Goal: Check status: Check status

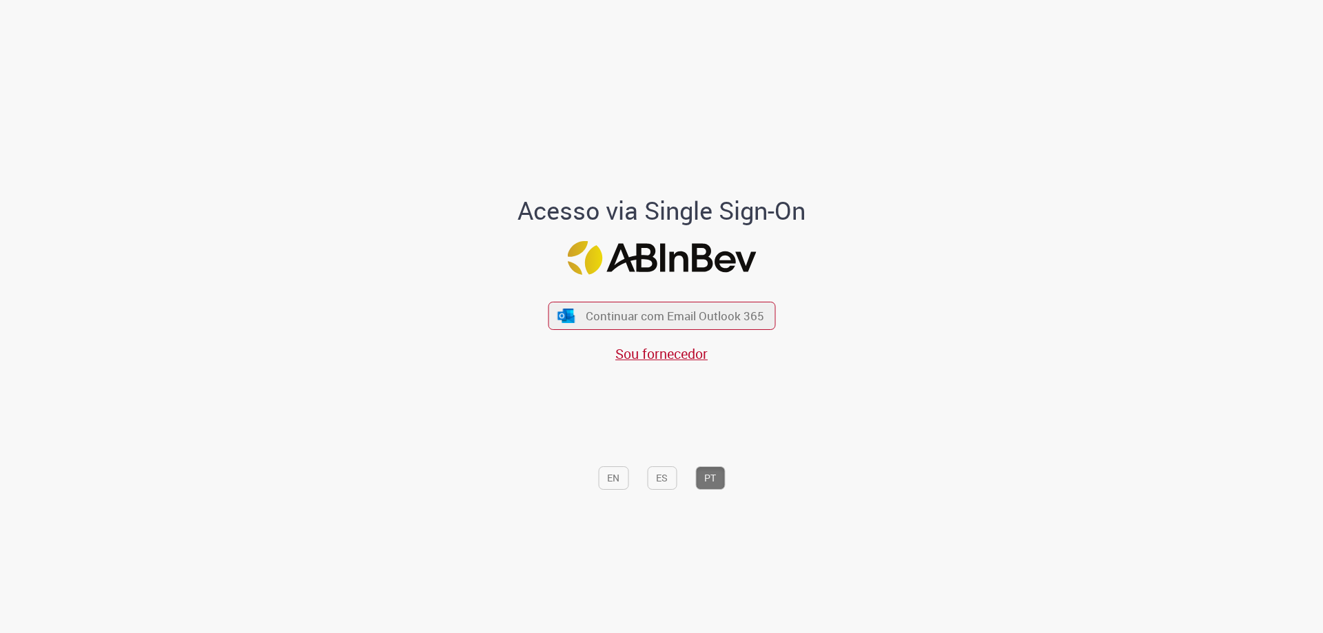
click at [672, 331] on div "Continuar com Email Outlook 365 Sou fornecedor" at bounding box center [661, 325] width 227 height 76
click at [656, 308] on span "Continuar com Email Outlook 365" at bounding box center [674, 316] width 182 height 16
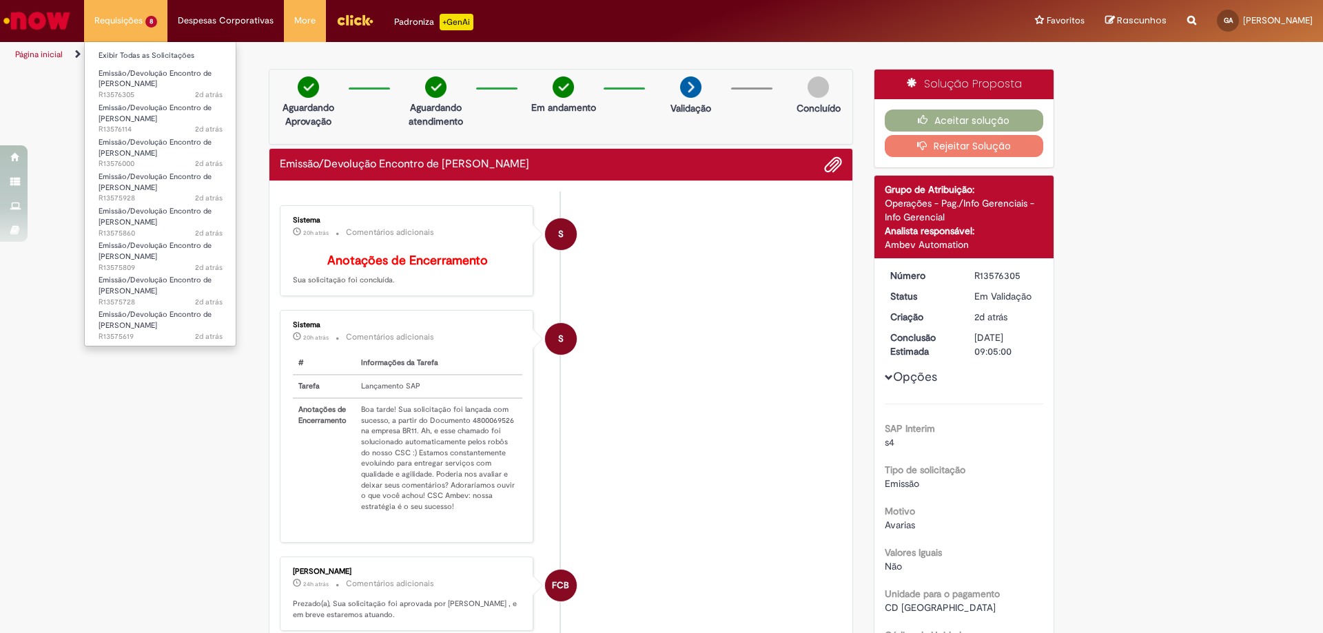
click at [138, 8] on li "Requisições 8 Exibir Todas as Solicitações Emissão/Devolução Encontro de Contas…" at bounding box center [125, 20] width 83 height 41
click at [159, 57] on link "Exibir Todas as Solicitações" at bounding box center [161, 55] width 152 height 15
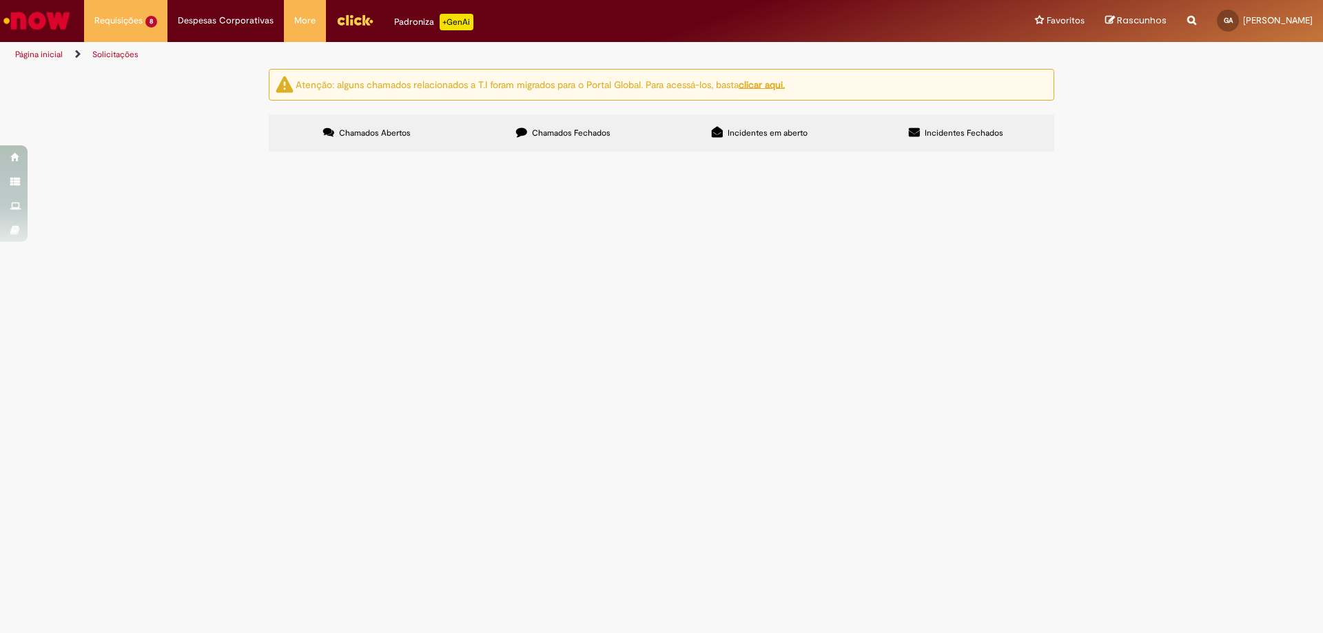
click at [0, 0] on span "Emissão/Devolução Encontro de [PERSON_NAME]" at bounding box center [0, 0] width 0 height 0
click at [0, 0] on span "R13576305" at bounding box center [0, 0] width 0 height 0
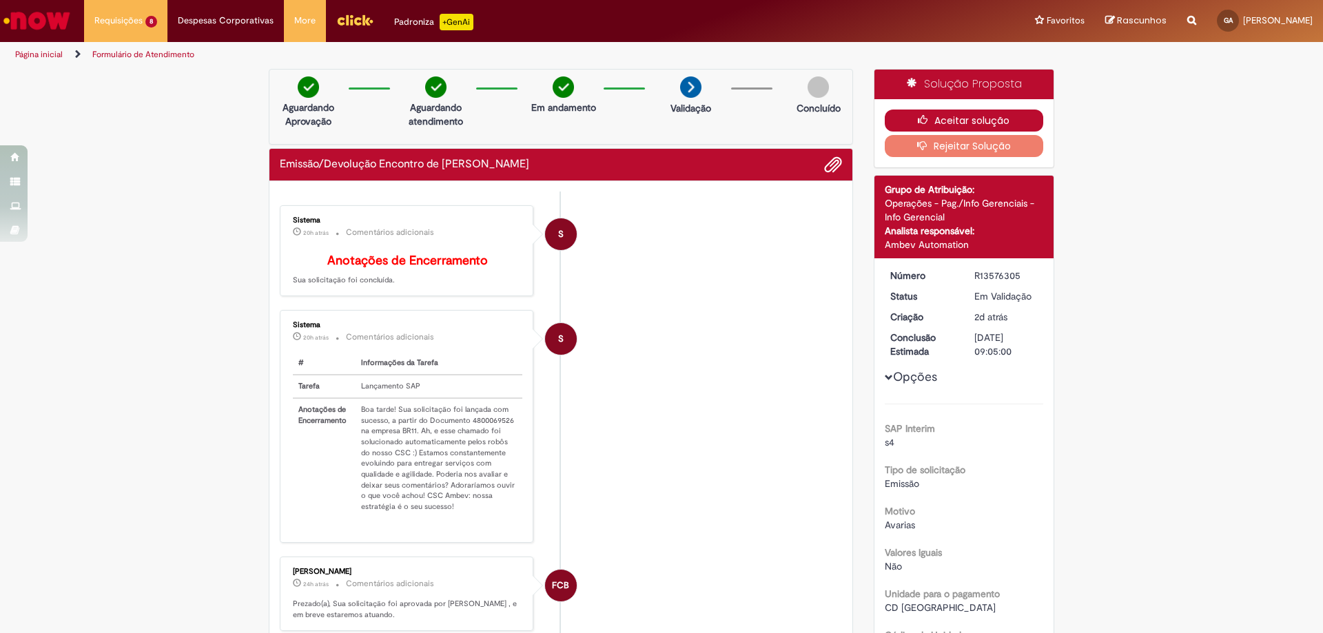
click at [998, 114] on button "Aceitar solução" at bounding box center [964, 121] width 159 height 22
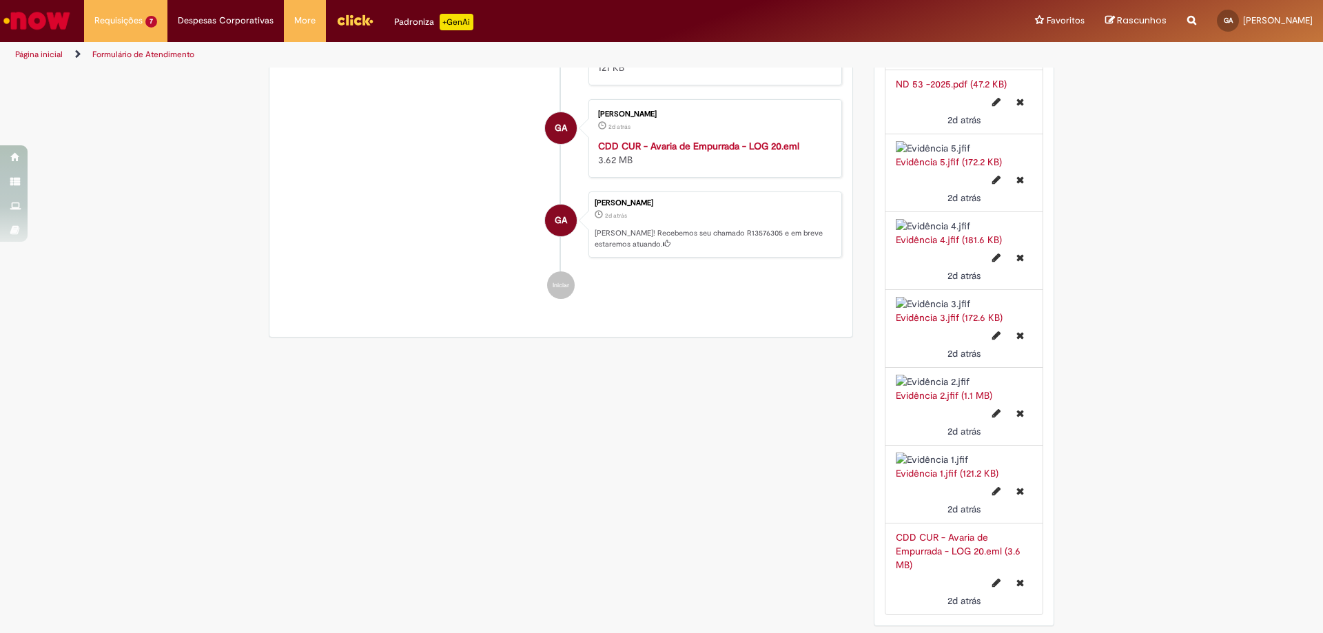
scroll to position [2687, 0]
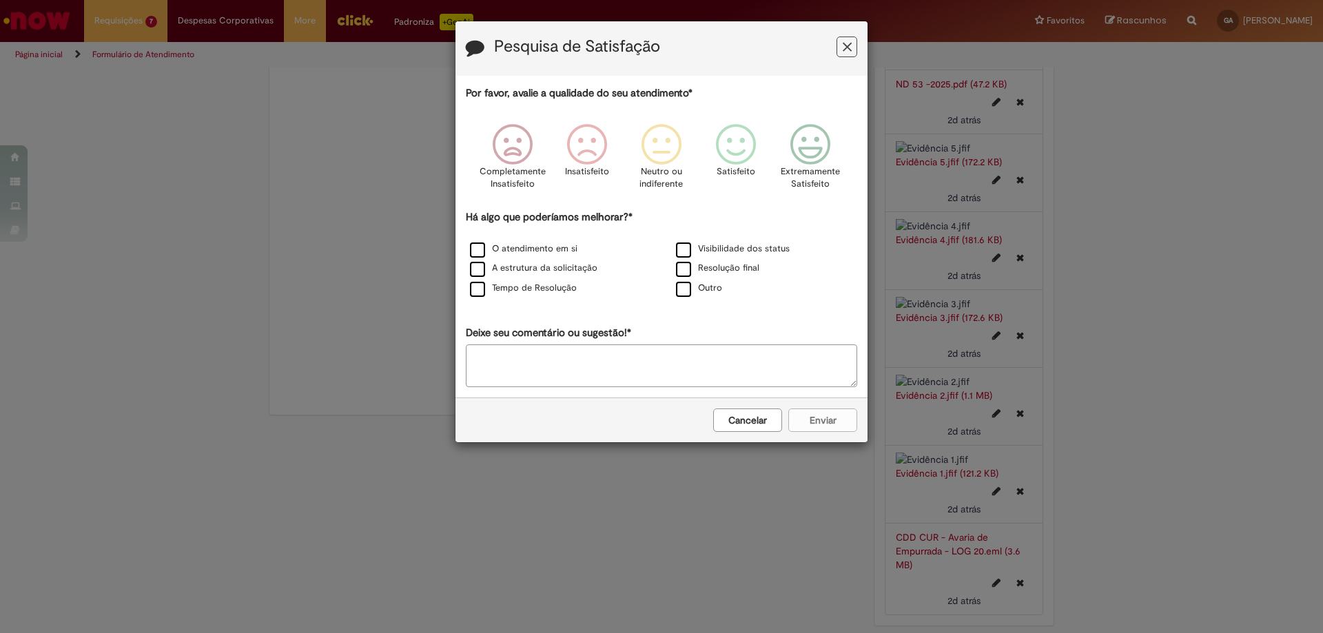
click at [852, 48] on button "Feedback" at bounding box center [846, 47] width 21 height 21
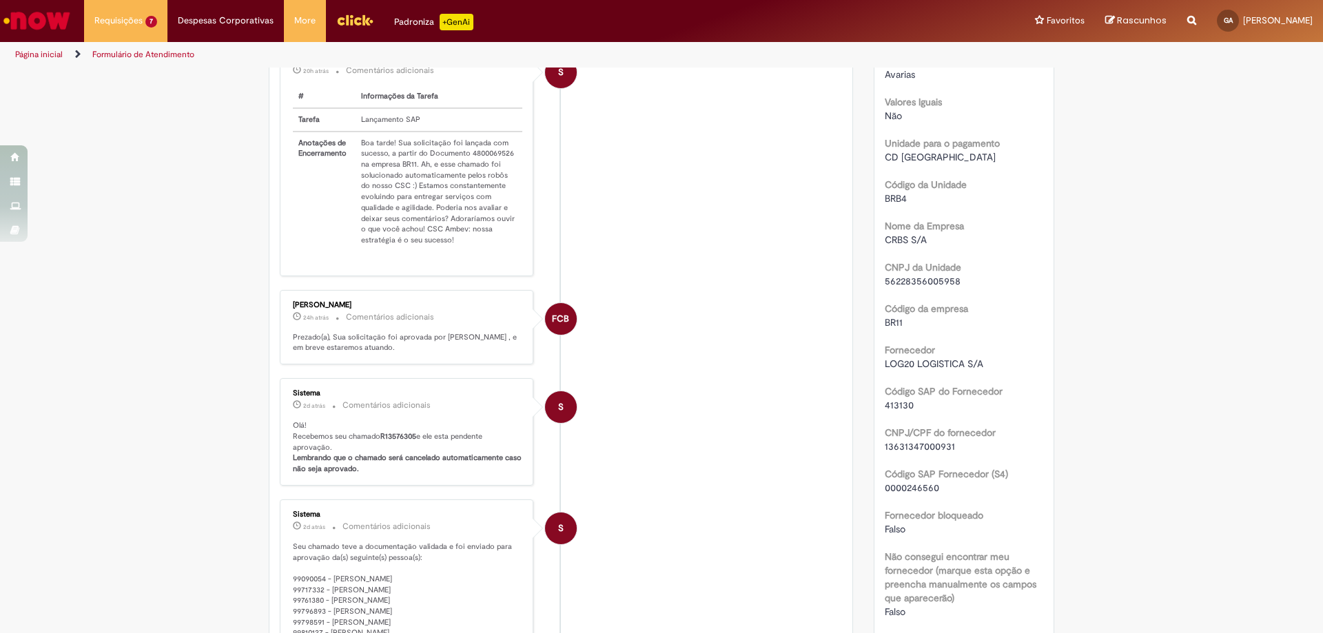
scroll to position [0, 0]
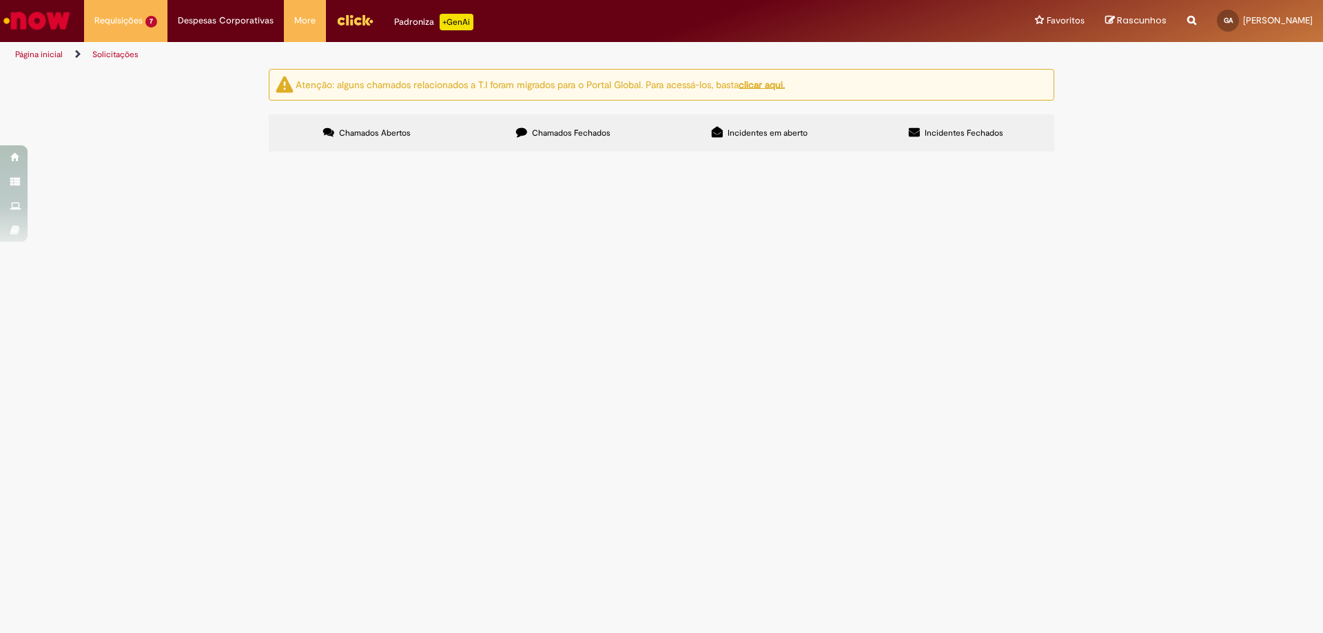
click at [0, 0] on span "R13576114" at bounding box center [0, 0] width 0 height 0
click at [0, 0] on span "Emissão/Devolução Encontro de [PERSON_NAME]" at bounding box center [0, 0] width 0 height 0
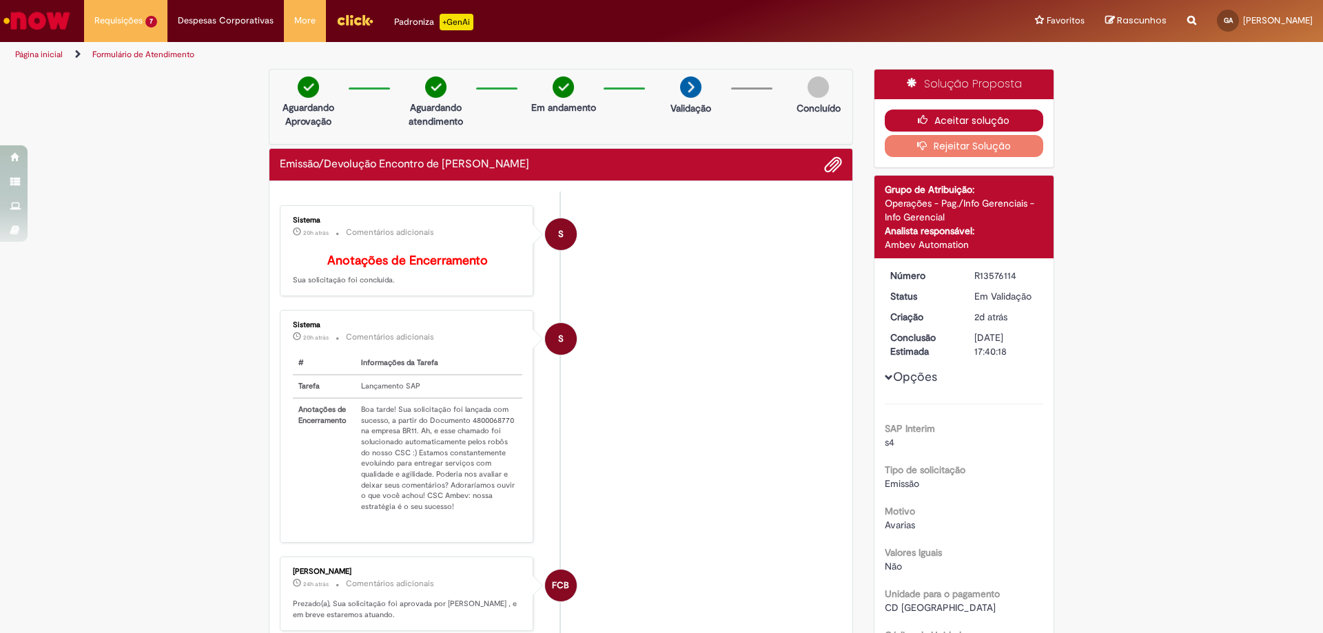
click at [936, 118] on button "Aceitar solução" at bounding box center [964, 121] width 159 height 22
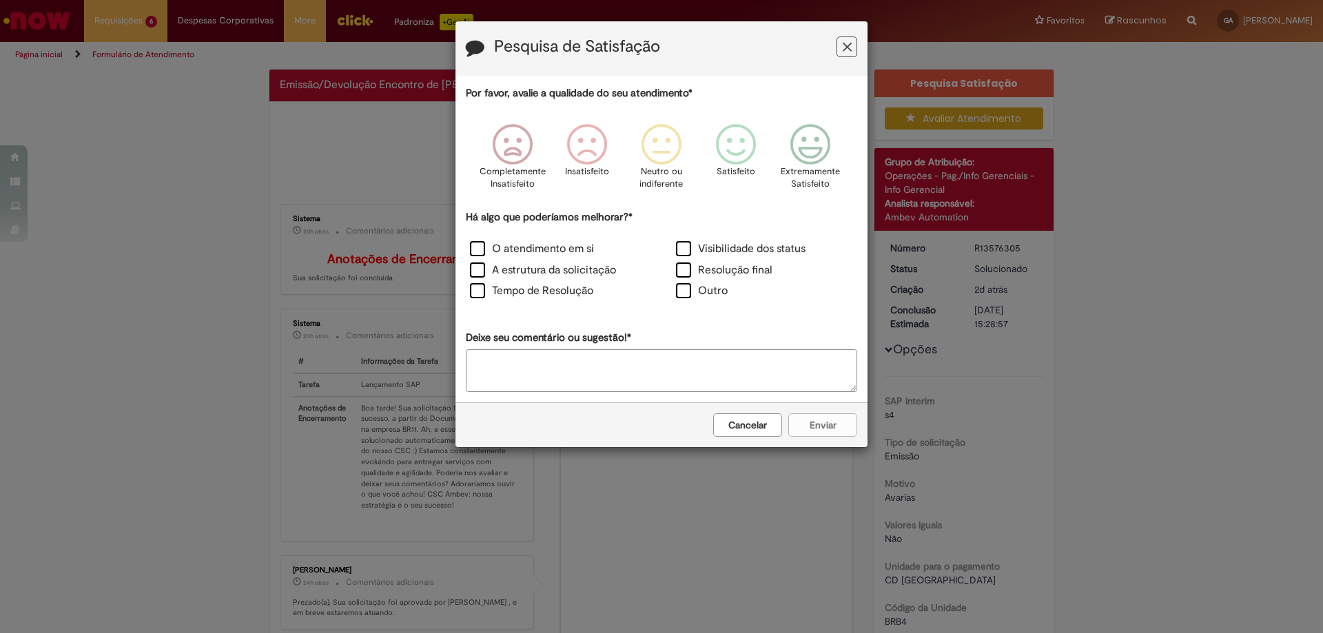
click at [845, 39] on button "Feedback" at bounding box center [846, 47] width 21 height 21
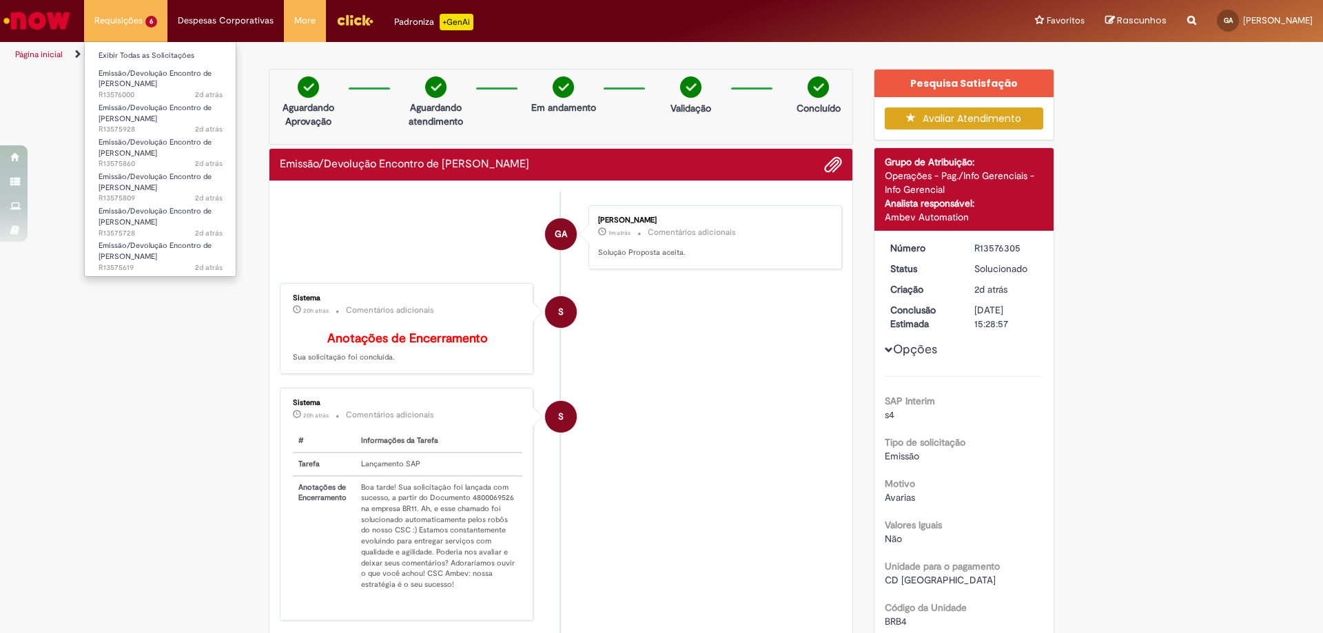
click at [134, 21] on li "Requisições 6 Exibir Todas as Solicitações Emissão/Devolução Encontro de Contas…" at bounding box center [125, 20] width 83 height 41
click at [143, 52] on link "Exibir Todas as Solicitações" at bounding box center [161, 55] width 152 height 15
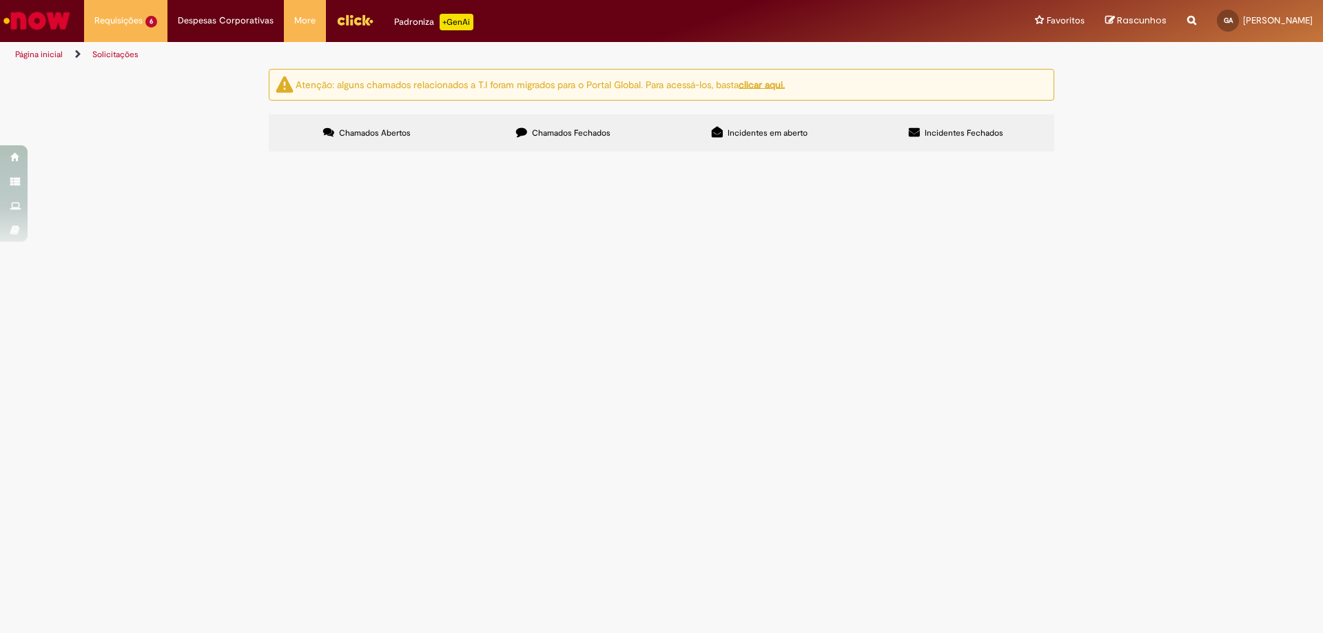
click at [0, 0] on span "R13576000" at bounding box center [0, 0] width 0 height 0
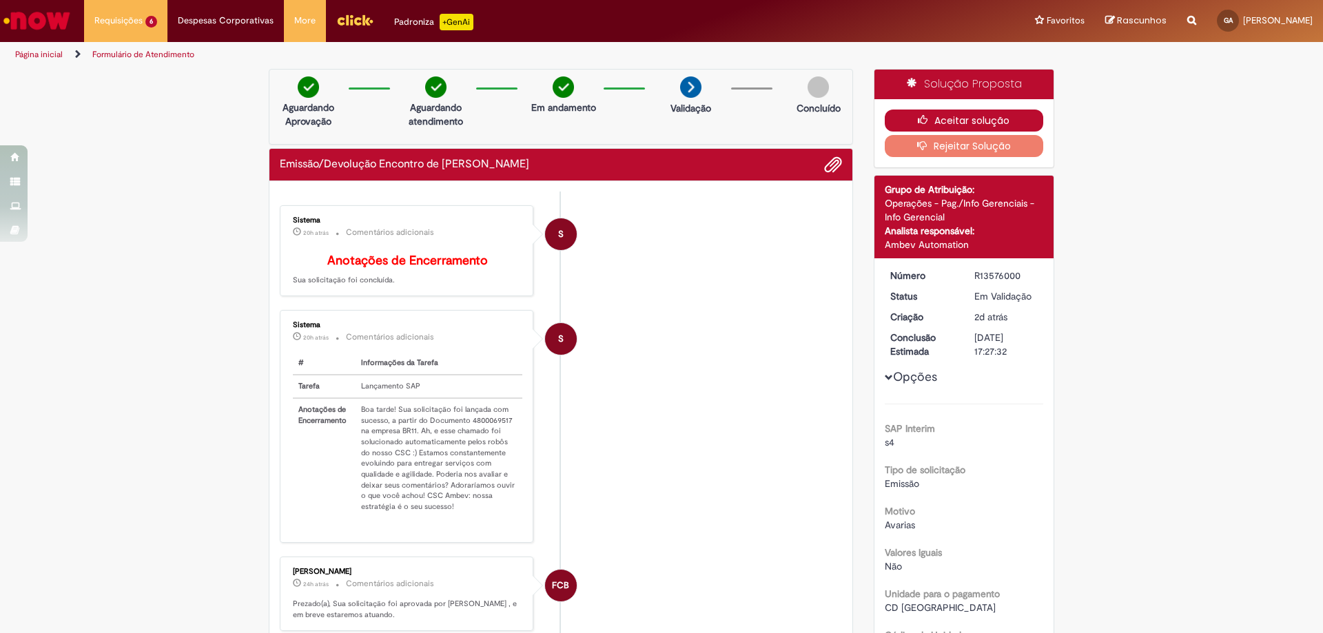
click at [980, 121] on button "Aceitar solução" at bounding box center [964, 121] width 159 height 22
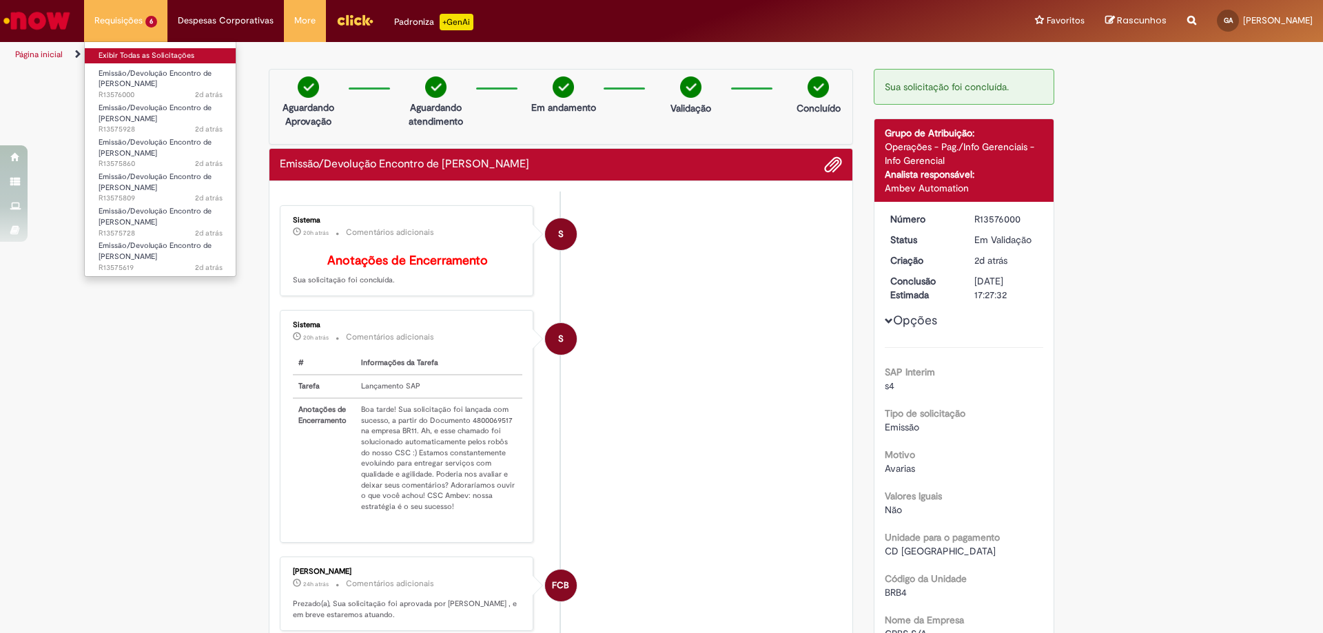
click at [121, 60] on link "Exibir Todas as Solicitações" at bounding box center [161, 55] width 152 height 15
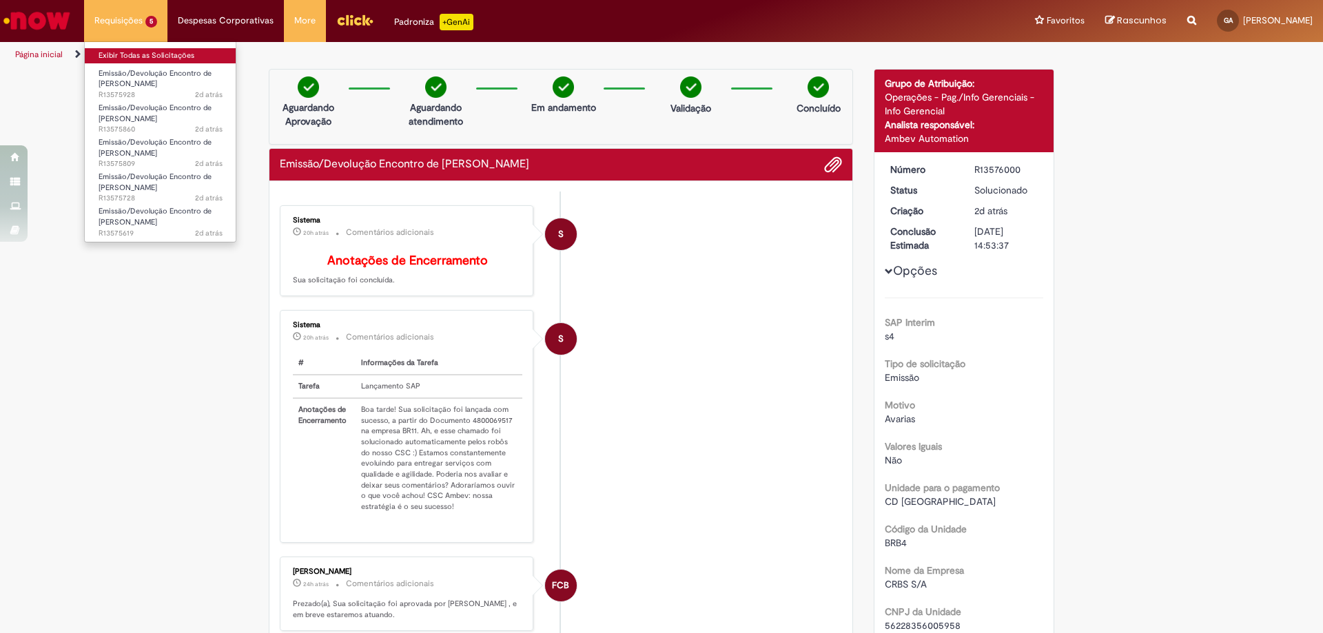
click at [146, 51] on link "Exibir Todas as Solicitações" at bounding box center [161, 55] width 152 height 15
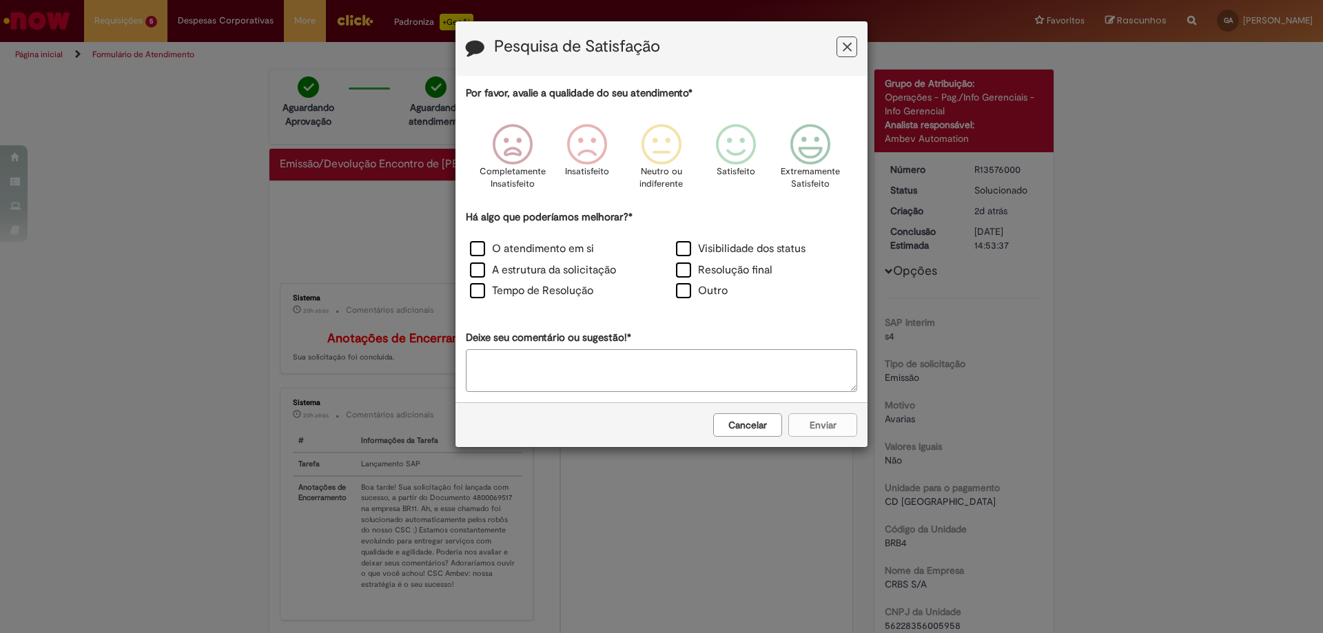
click at [851, 54] on button "Feedback" at bounding box center [846, 47] width 21 height 21
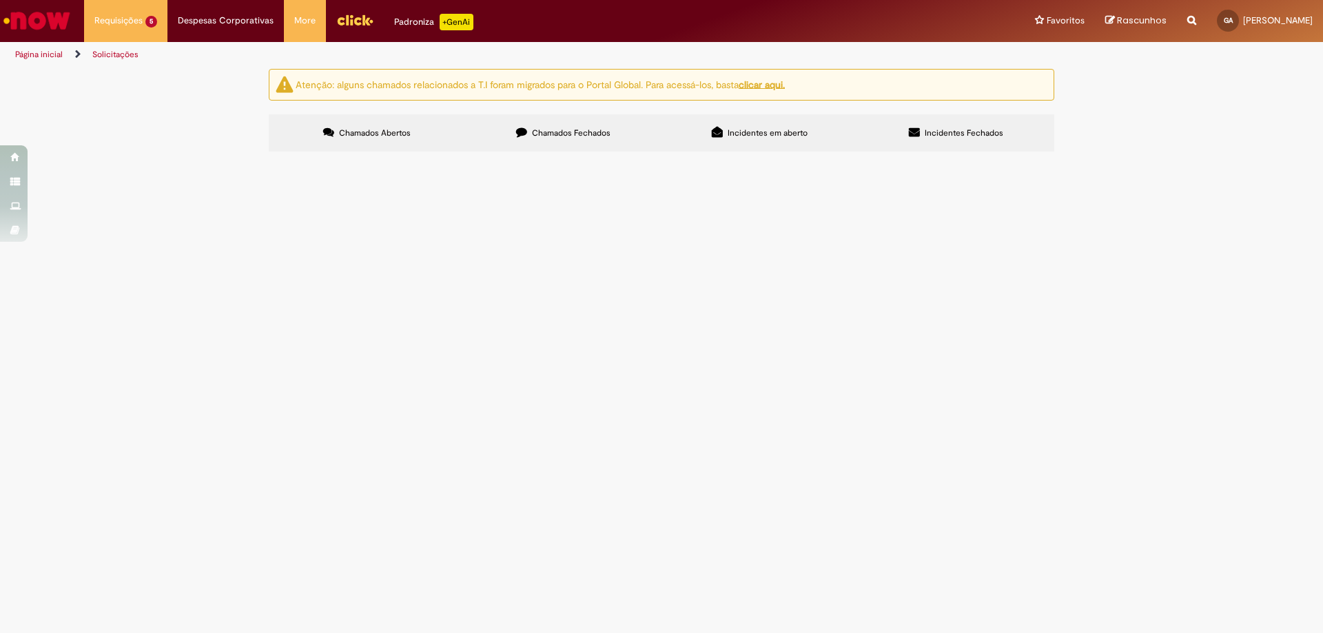
click at [1208, 345] on main "Solicitações Atenção: alguns chamados relacionados a T.I foram migrados para o …" at bounding box center [661, 350] width 1323 height 565
click at [0, 0] on span "R13575928" at bounding box center [0, 0] width 0 height 0
click at [0, 0] on span "Emissão/Devolução Encontro de [PERSON_NAME]" at bounding box center [0, 0] width 0 height 0
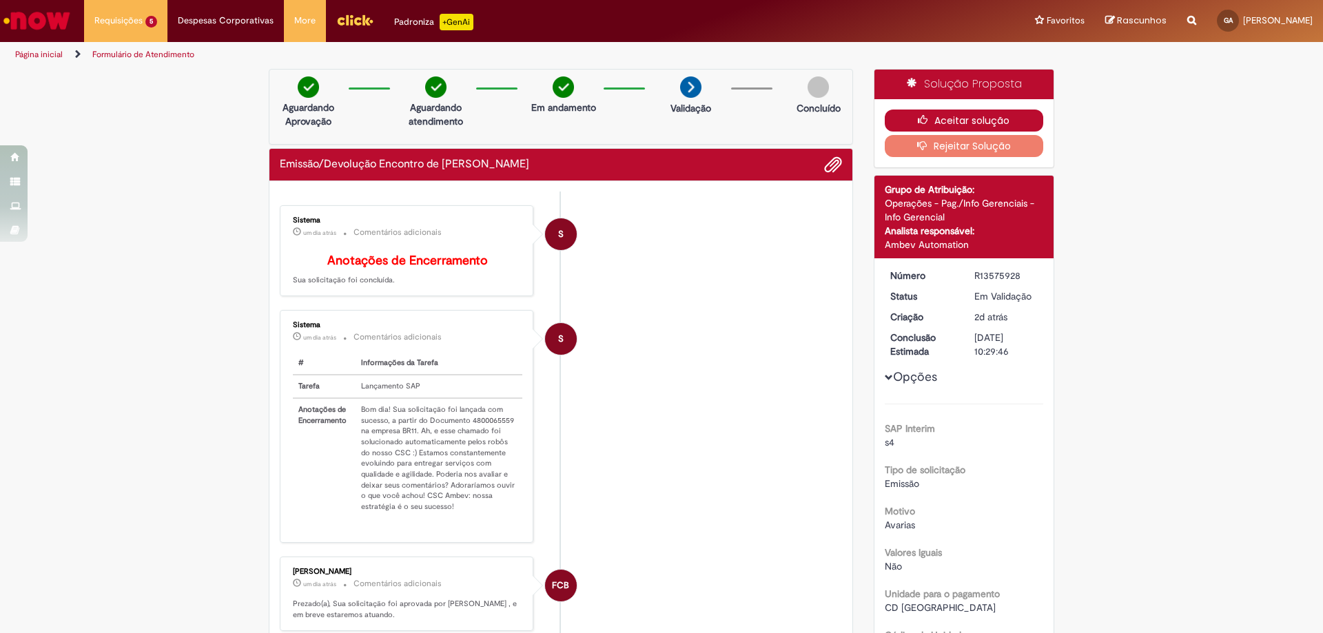
click at [976, 114] on button "Aceitar solução" at bounding box center [964, 121] width 159 height 22
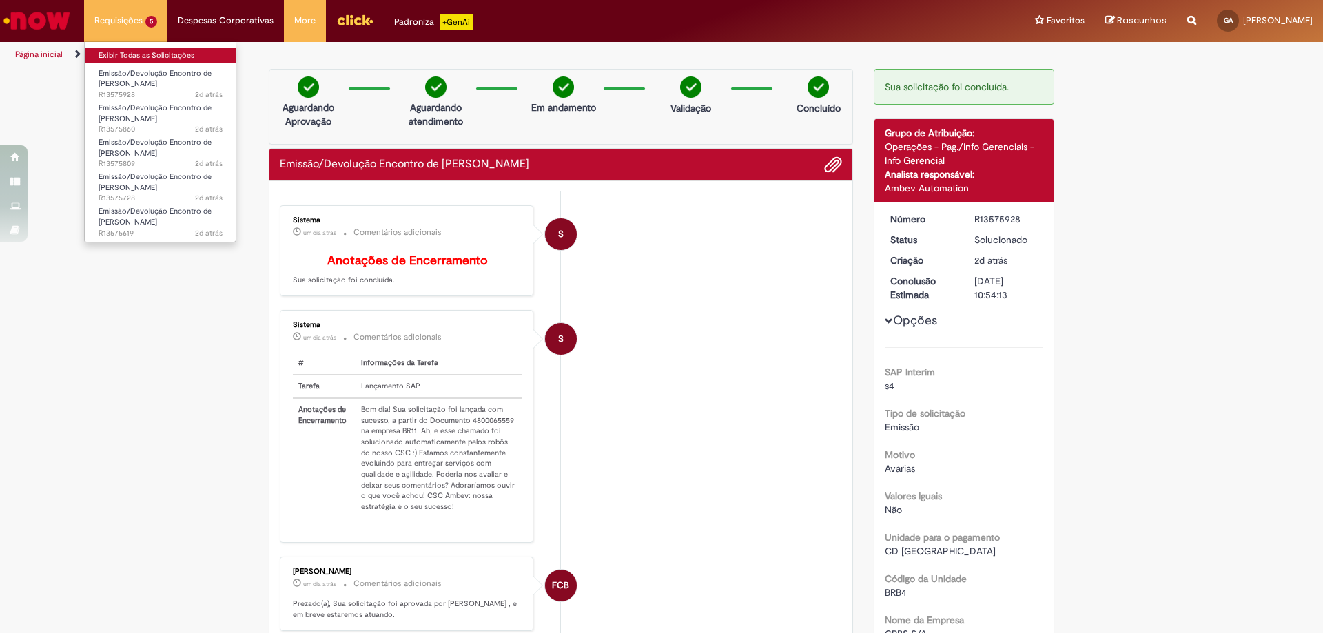
click at [122, 56] on link "Exibir Todas as Solicitações" at bounding box center [161, 55] width 152 height 15
click at [145, 50] on link "Exibir Todas as Solicitações" at bounding box center [161, 55] width 152 height 15
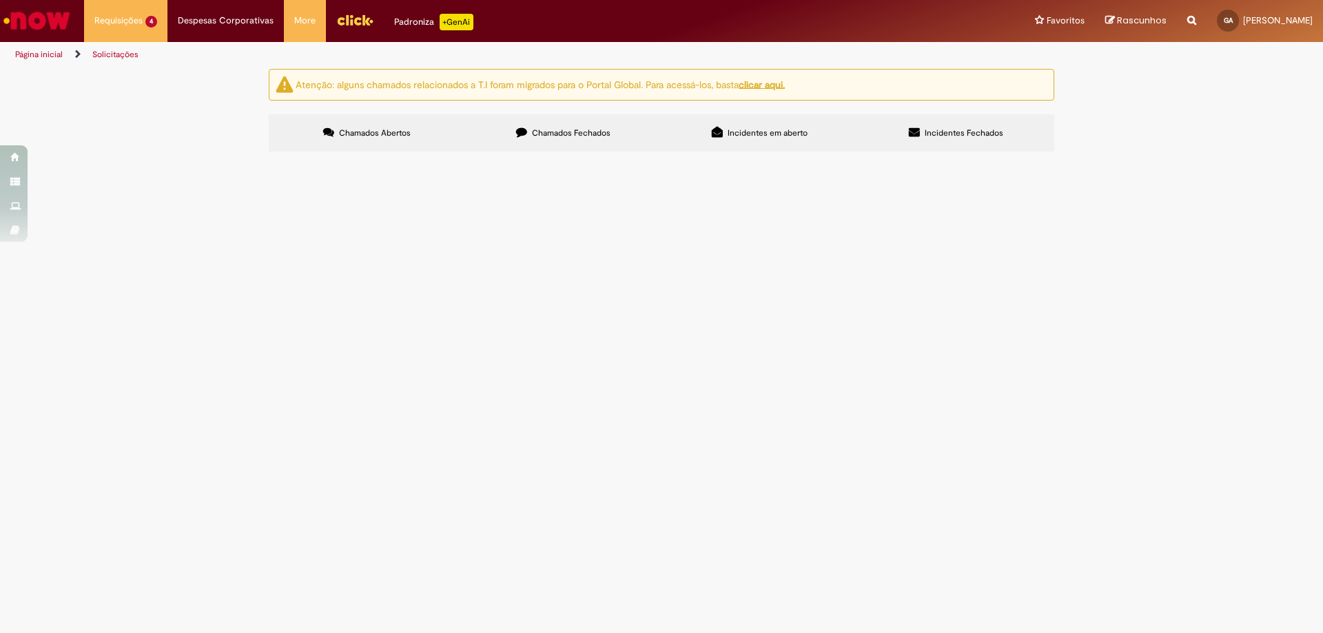
click at [0, 0] on span "R13575860" at bounding box center [0, 0] width 0 height 0
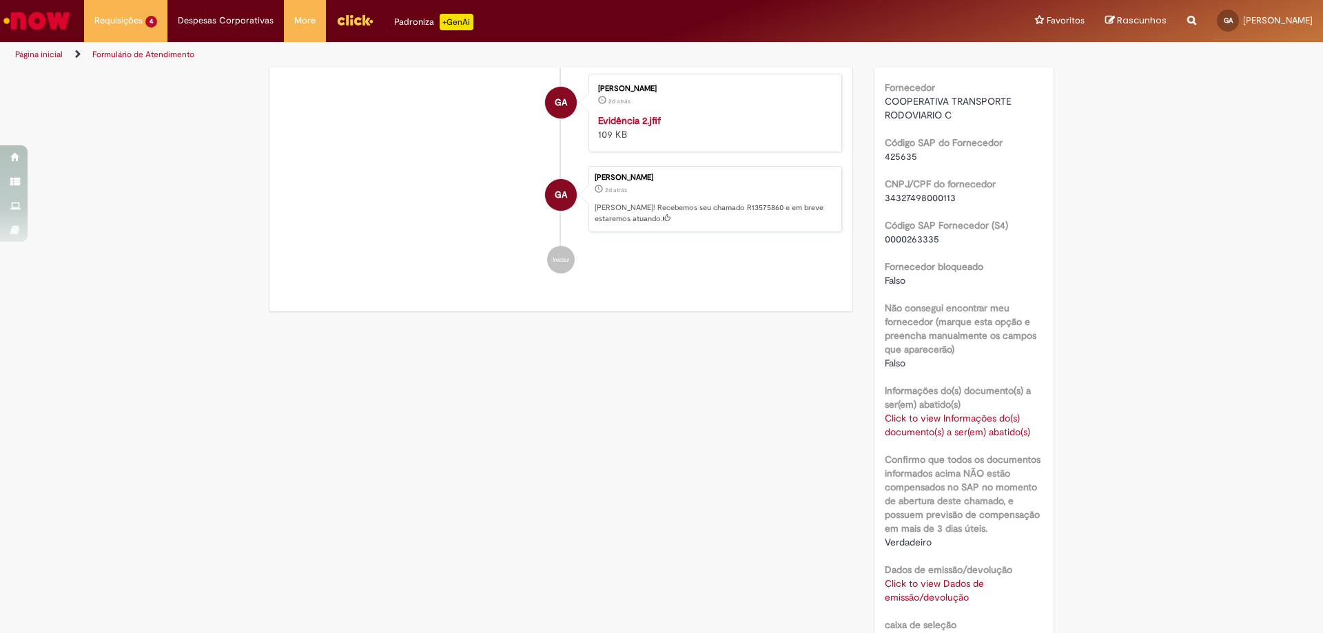
scroll to position [493, 0]
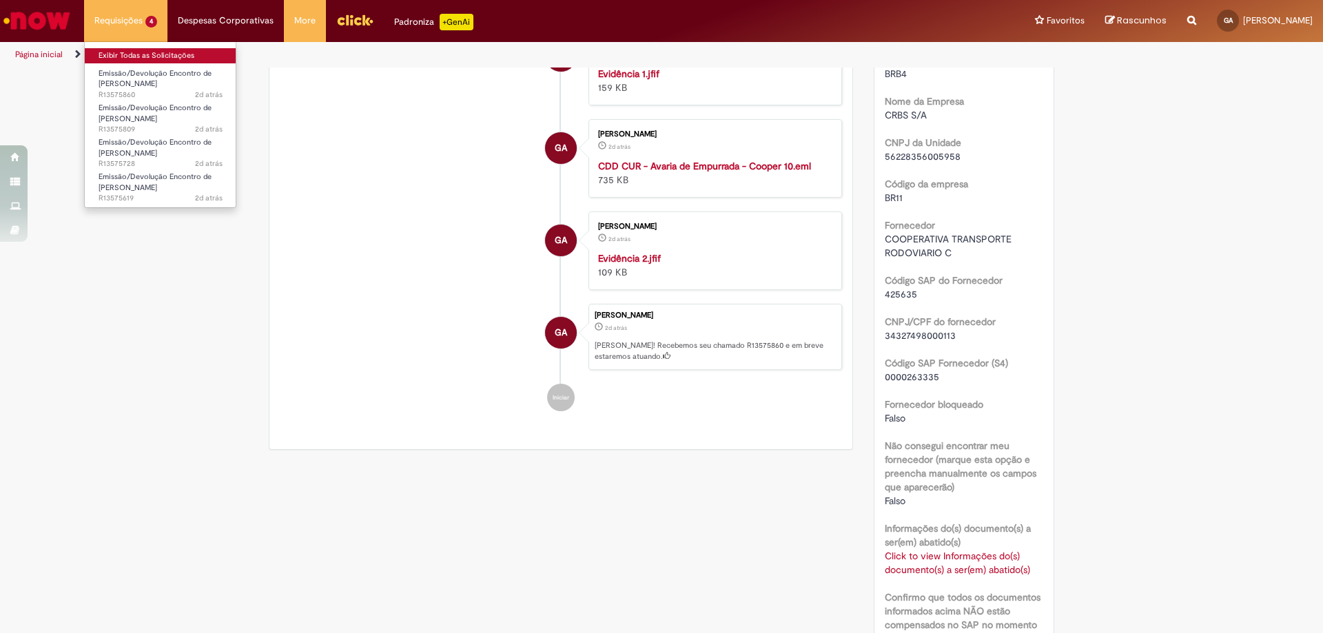
click at [117, 52] on link "Exibir Todas as Solicitações" at bounding box center [161, 55] width 152 height 15
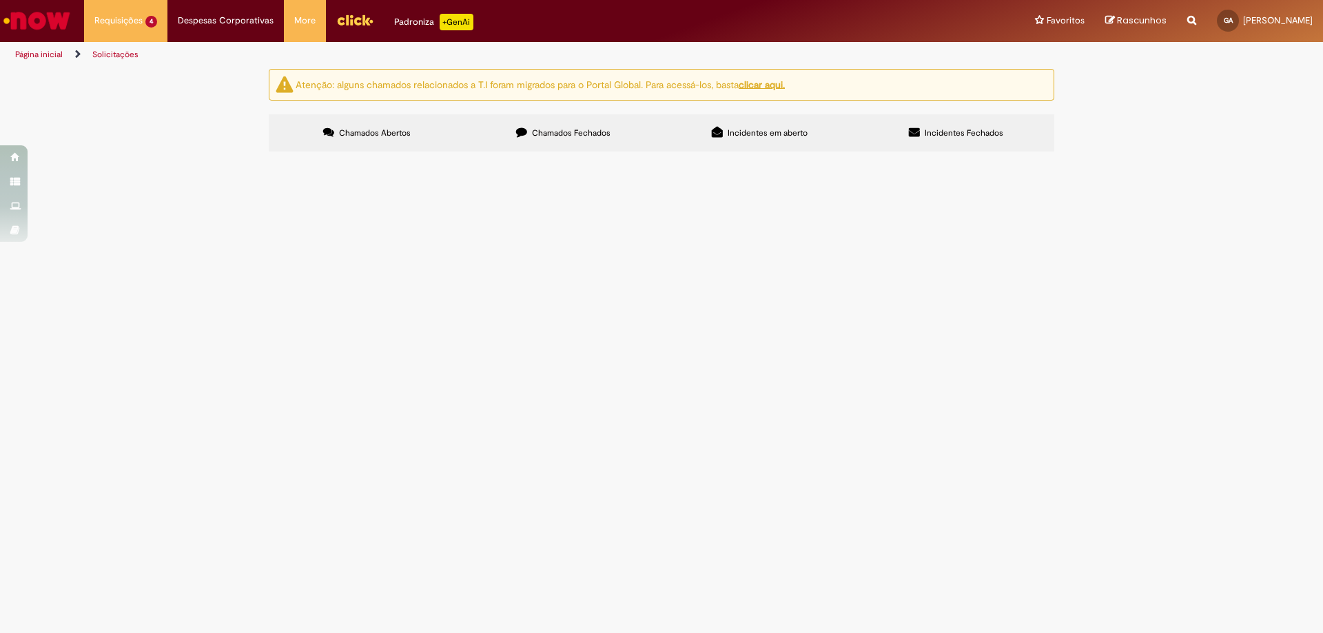
click at [0, 0] on span "Emissão/Devolução Encontro de [PERSON_NAME]" at bounding box center [0, 0] width 0 height 0
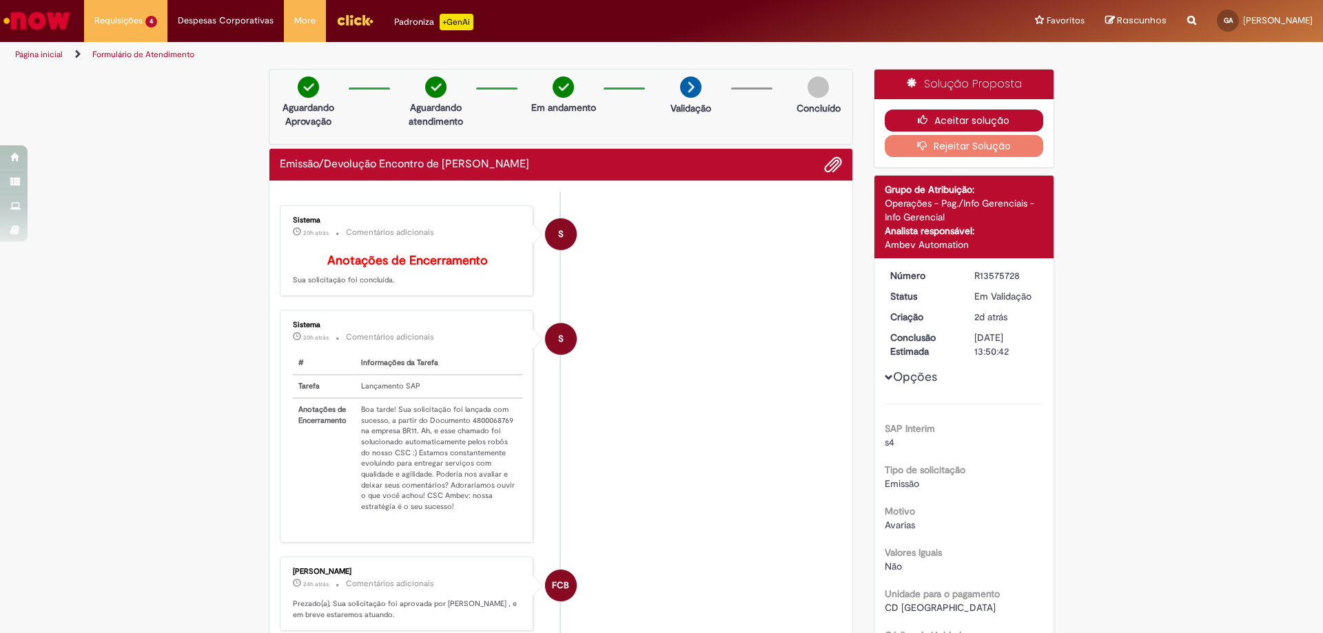
click at [952, 118] on button "Aceitar solução" at bounding box center [964, 121] width 159 height 22
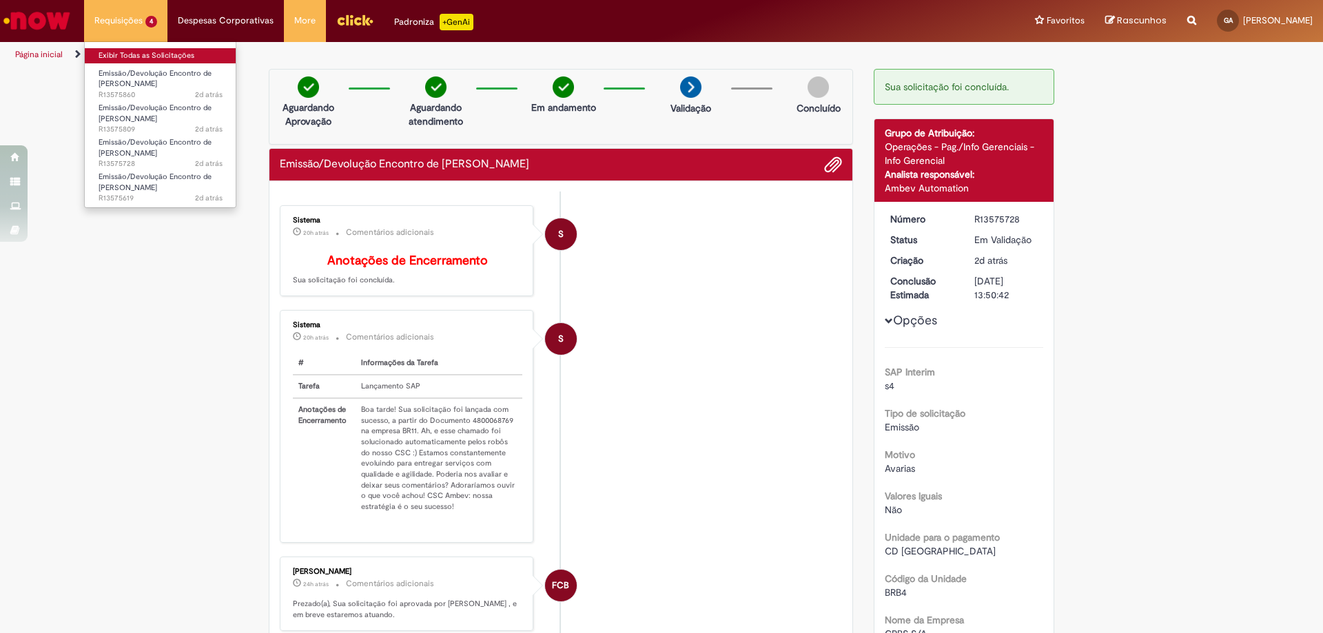
click at [136, 54] on link "Exibir Todas as Solicitações" at bounding box center [161, 55] width 152 height 15
click at [154, 61] on link "Exibir Todas as Solicitações" at bounding box center [161, 55] width 152 height 15
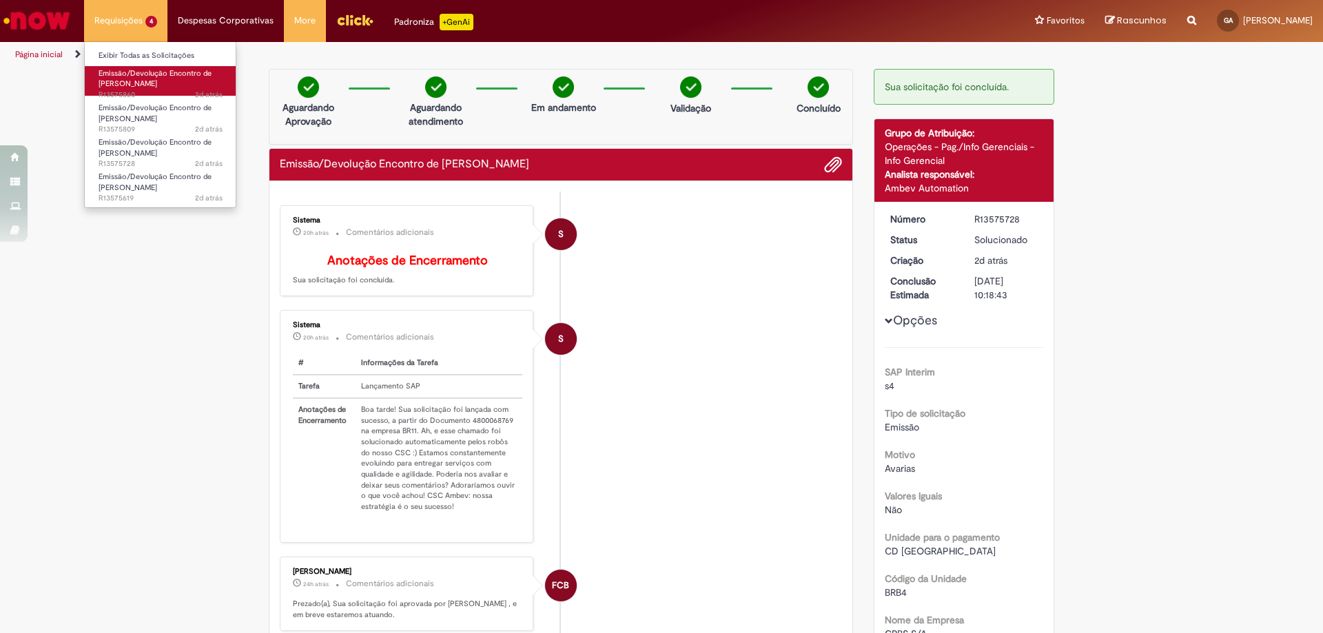
click at [155, 72] on span "Emissão/Devolução Encontro de [PERSON_NAME]" at bounding box center [155, 78] width 113 height 21
click at [150, 52] on link "Exibir Todas as Solicitações" at bounding box center [161, 55] width 152 height 15
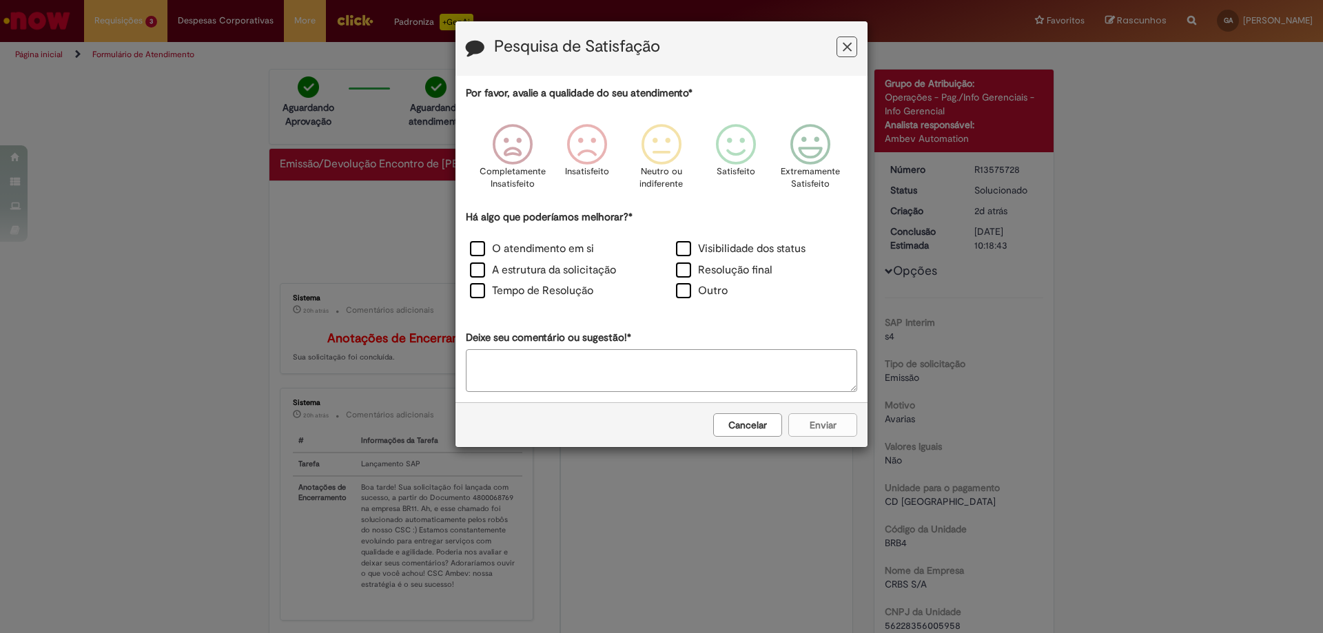
click at [847, 52] on icon "Feedback" at bounding box center [847, 47] width 9 height 14
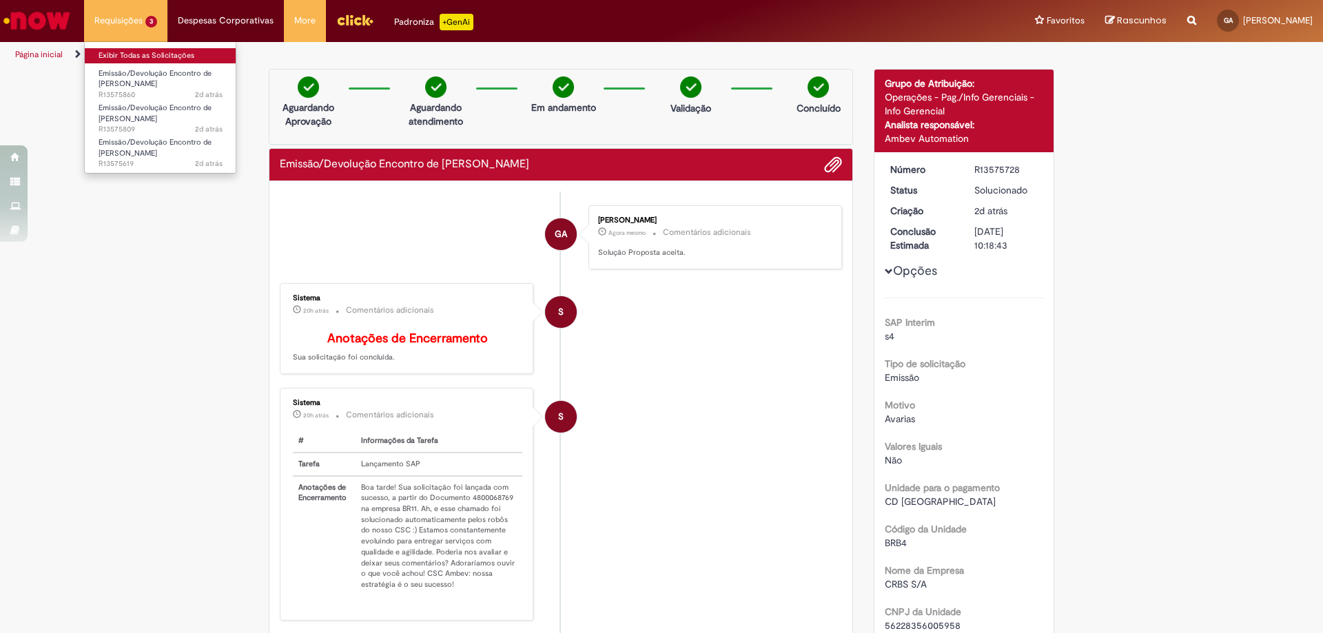
click at [121, 48] on link "Exibir Todas as Solicitações" at bounding box center [161, 55] width 152 height 15
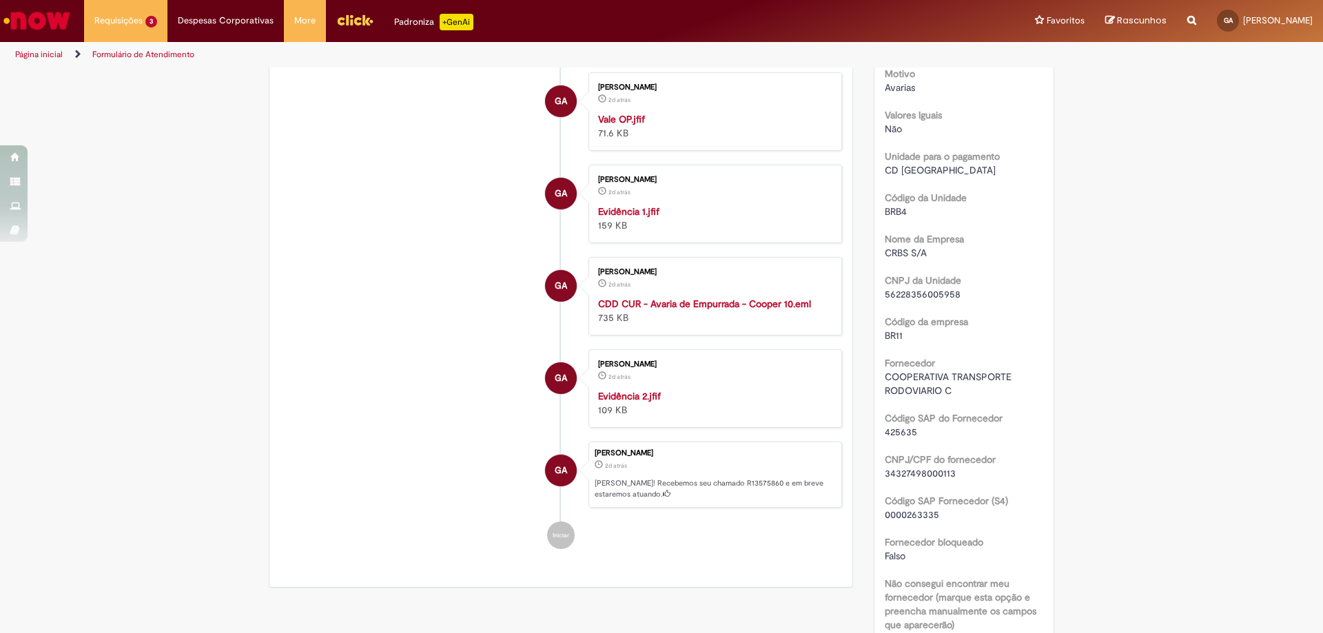
scroll to position [493, 0]
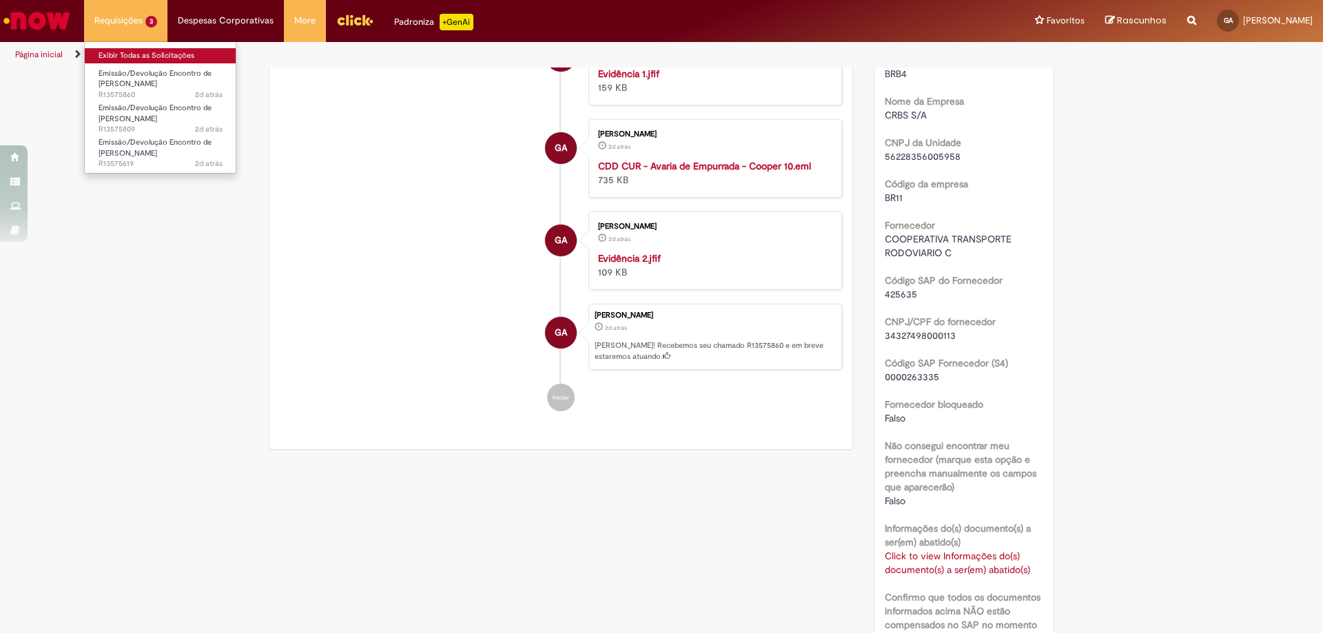
click at [134, 57] on link "Exibir Todas as Solicitações" at bounding box center [161, 55] width 152 height 15
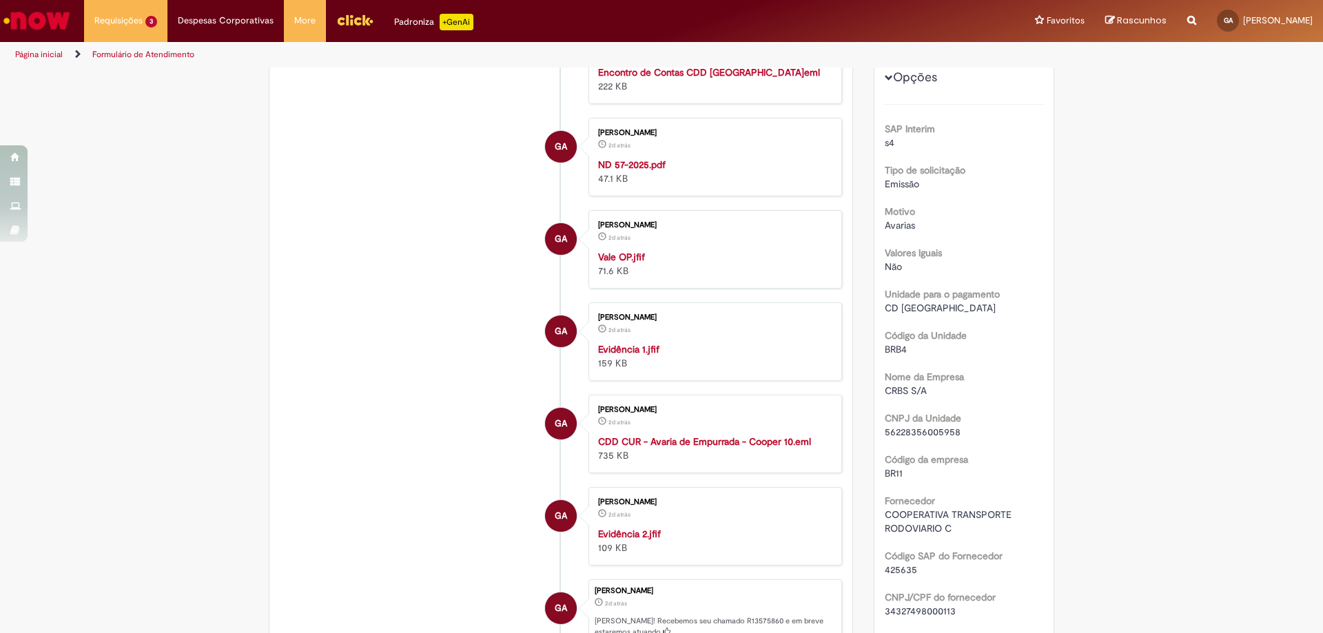
scroll to position [0, 0]
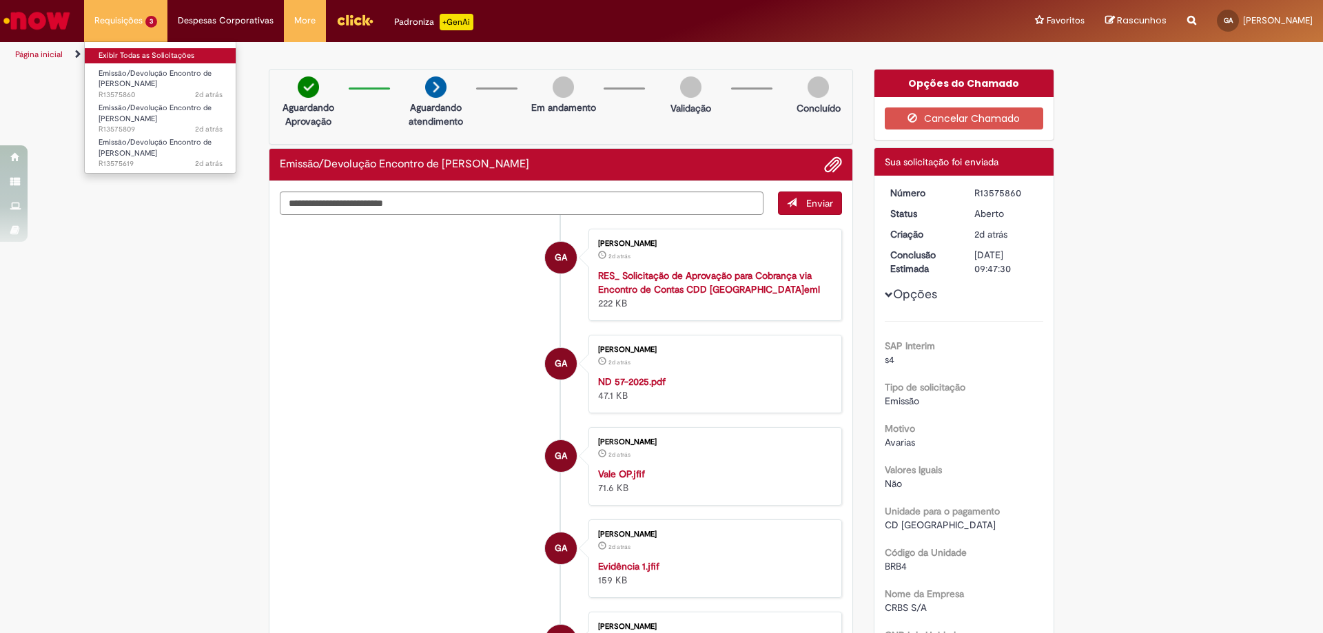
click at [112, 52] on link "Exibir Todas as Solicitações" at bounding box center [161, 55] width 152 height 15
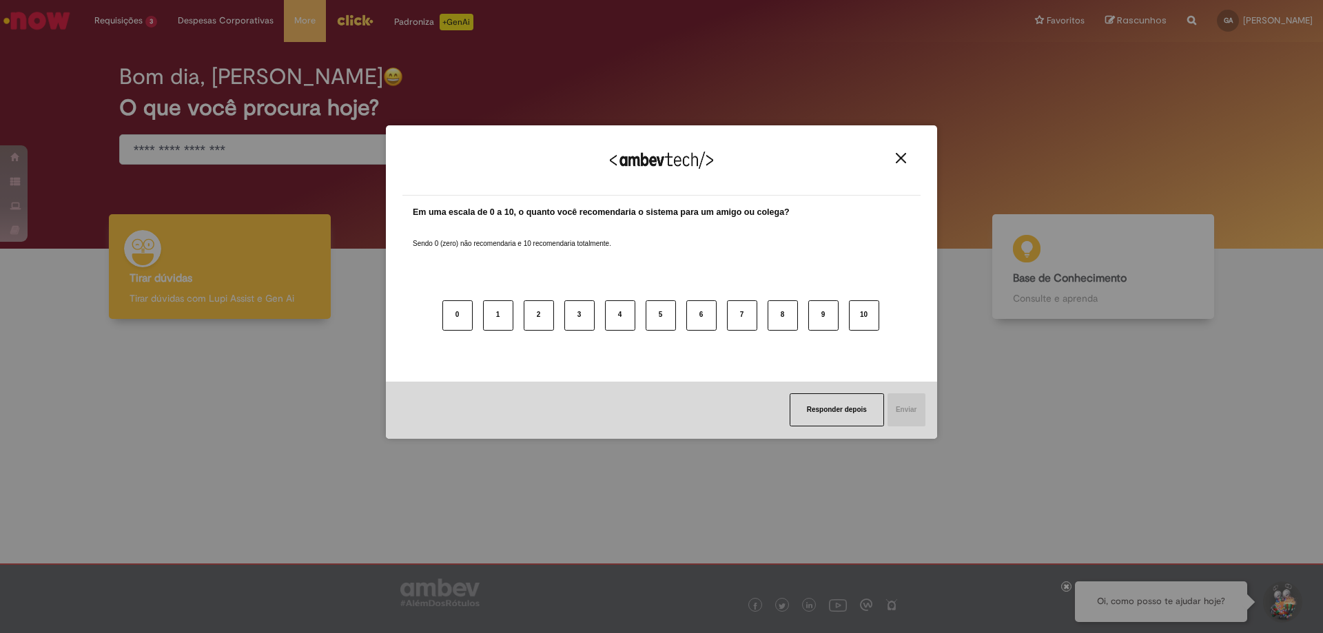
click at [907, 153] on button "Close" at bounding box center [900, 158] width 19 height 12
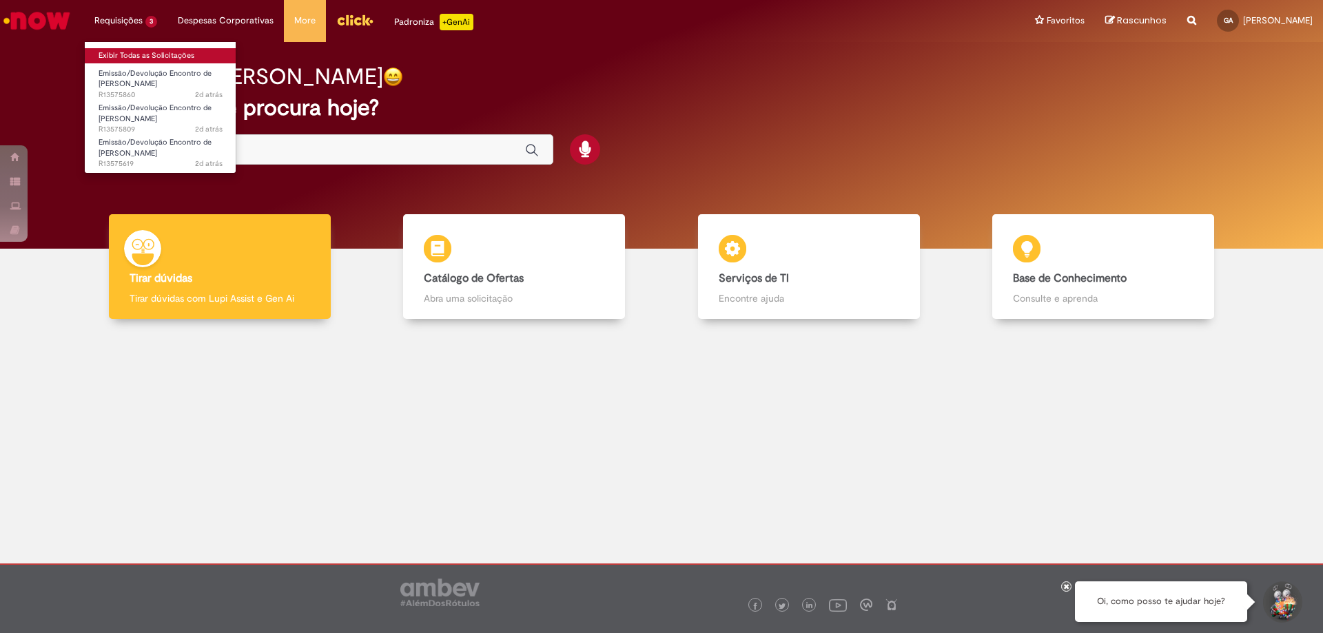
click at [131, 50] on link "Exibir Todas as Solicitações" at bounding box center [161, 55] width 152 height 15
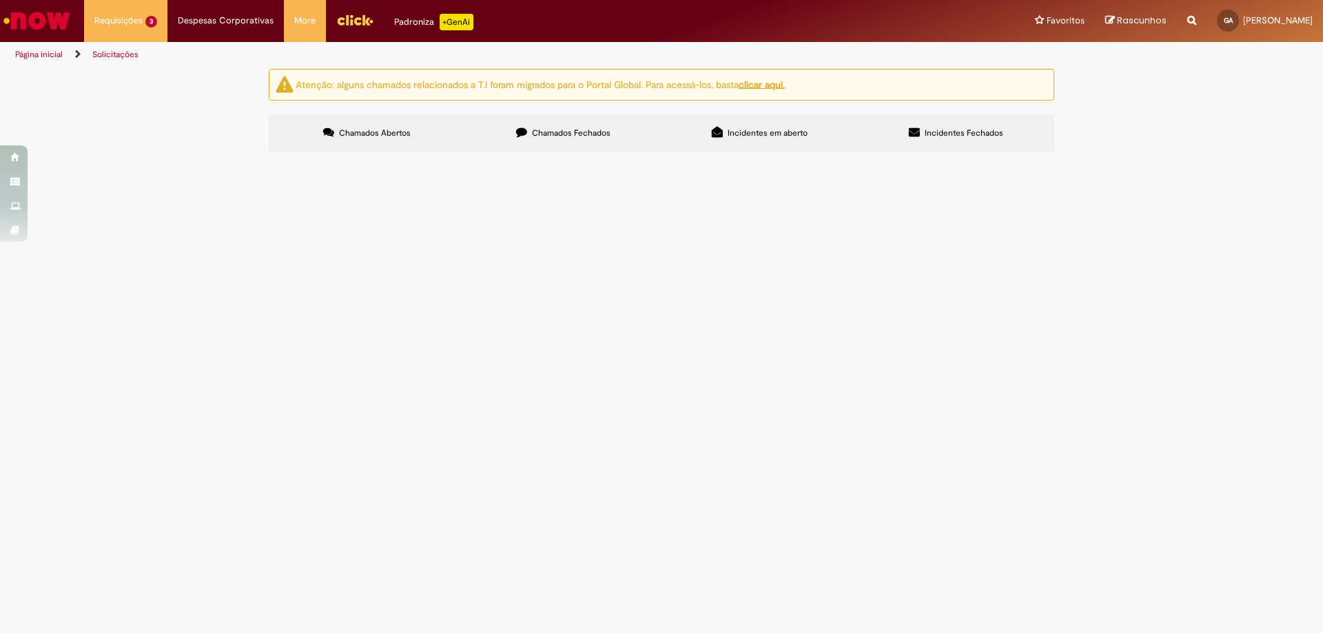
click at [0, 0] on span "Emissão/Devolução Encontro de [PERSON_NAME]" at bounding box center [0, 0] width 0 height 0
click at [0, 0] on span "R13575619" at bounding box center [0, 0] width 0 height 0
click at [0, 0] on span "Encontro de contas, referente as NF´S: DT 6102019892 NF 1304129 DT 6102009991 N…" at bounding box center [0, 0] width 0 height 0
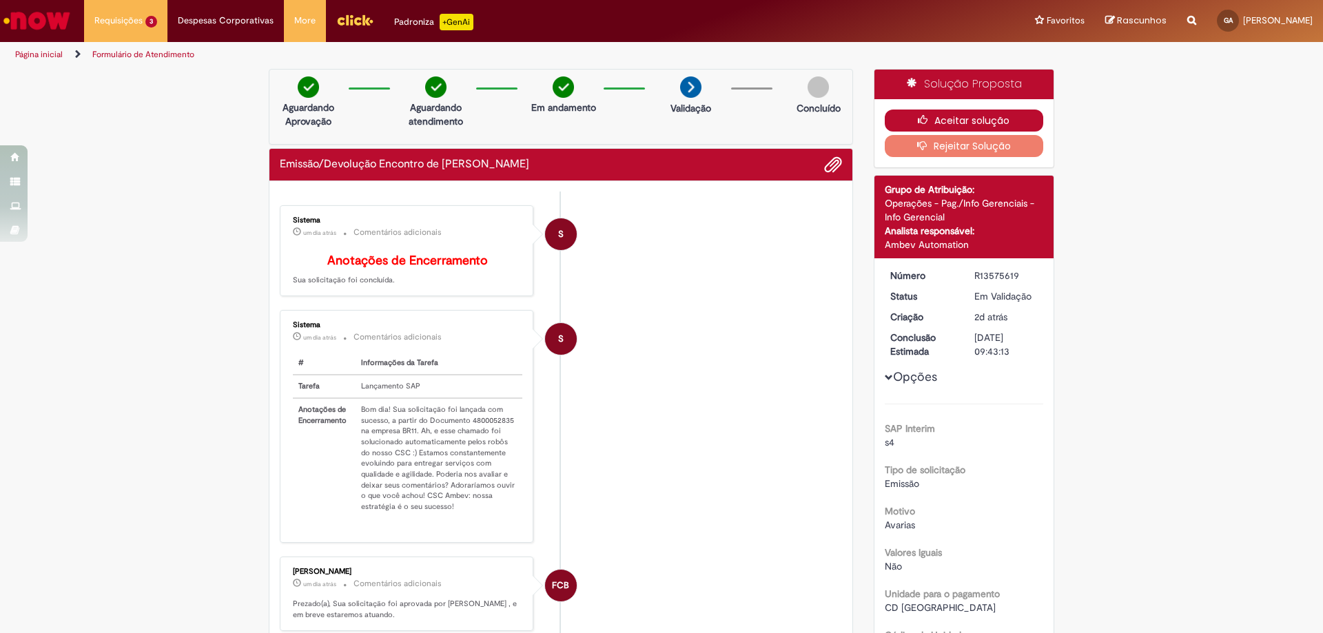
click at [1002, 121] on button "Aceitar solução" at bounding box center [964, 121] width 159 height 22
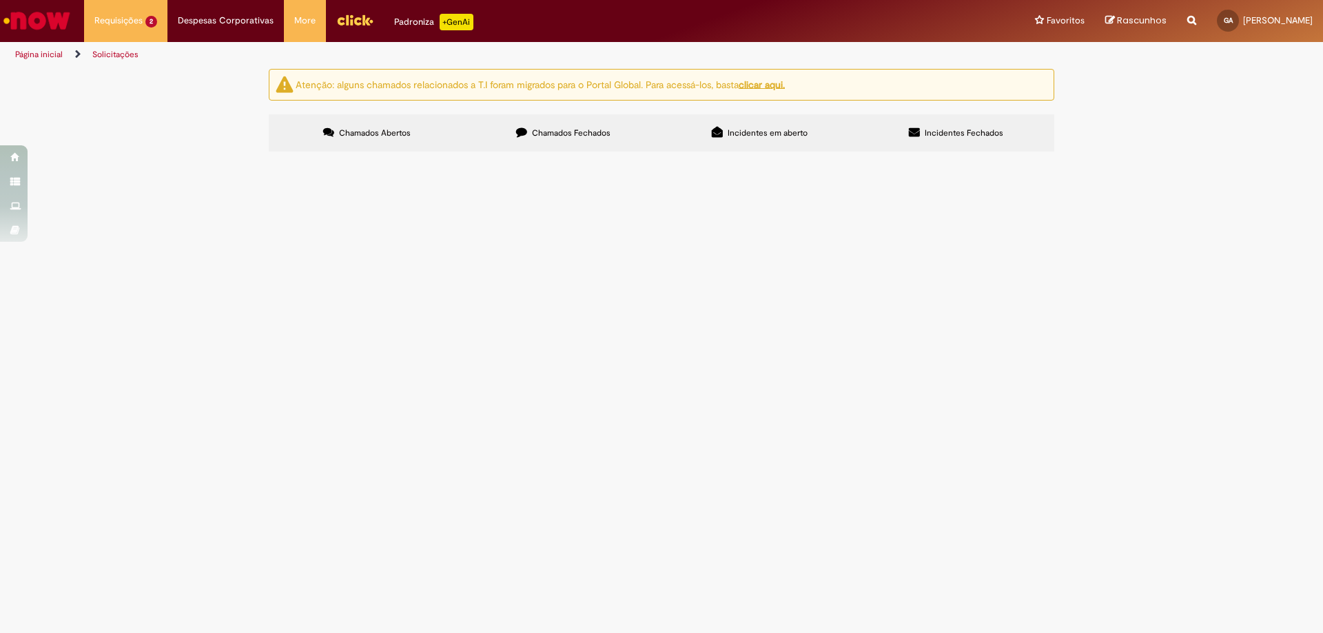
click at [0, 0] on td "R13575860" at bounding box center [0, 0] width 0 height 0
click at [0, 0] on span "Emissão/Devolução Encontro de [PERSON_NAME]" at bounding box center [0, 0] width 0 height 0
click at [0, 0] on span "R13575860" at bounding box center [0, 0] width 0 height 0
drag, startPoint x: 535, startPoint y: 266, endPoint x: 570, endPoint y: 313, distance: 59.5
click at [0, 0] on div "Exportar como PDF Exportar como Excel Exportar como CSV Itens solicitados Númer…" at bounding box center [0, 0] width 0 height 0
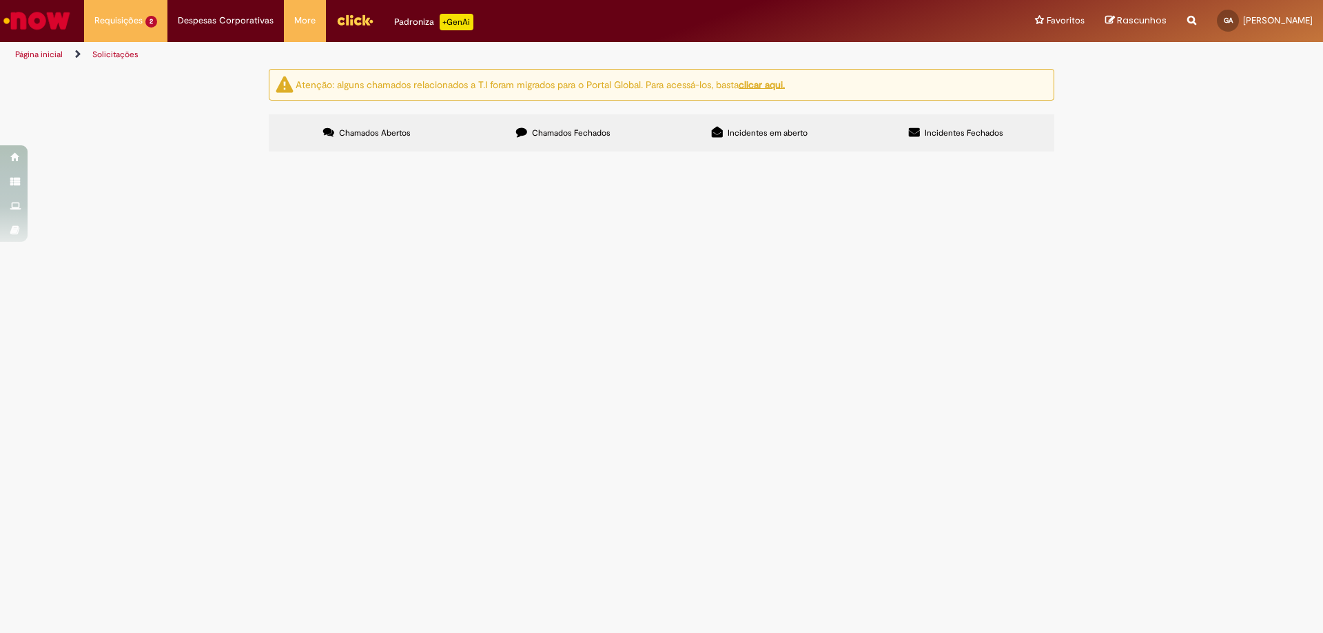
click at [0, 0] on span "Emissão/Devolução Encontro de [PERSON_NAME]" at bounding box center [0, 0] width 0 height 0
click at [0, 0] on span "R13575860" at bounding box center [0, 0] width 0 height 0
